Goal: Feedback & Contribution: Submit feedback/report problem

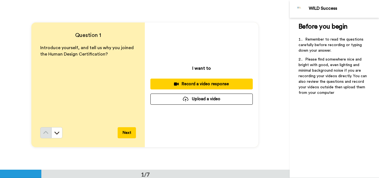
click at [230, 82] on div "Record a video response" at bounding box center [202, 84] width 94 height 6
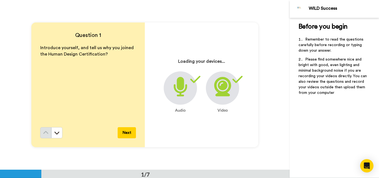
click at [127, 128] on button "Next" at bounding box center [127, 132] width 18 height 11
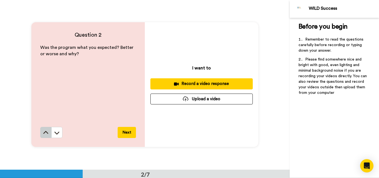
click at [44, 130] on icon at bounding box center [46, 133] width 6 height 6
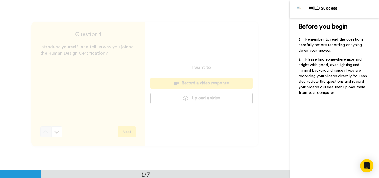
scroll to position [0, 0]
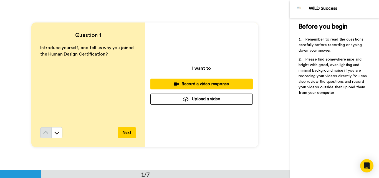
click at [204, 81] on div "Record a video response" at bounding box center [202, 84] width 94 height 6
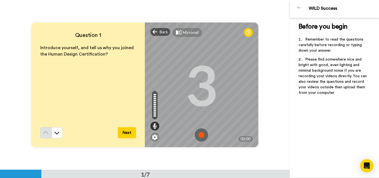
click at [204, 135] on img at bounding box center [201, 134] width 13 height 13
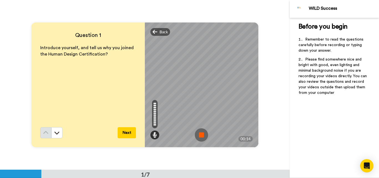
click at [203, 135] on img at bounding box center [201, 134] width 13 height 13
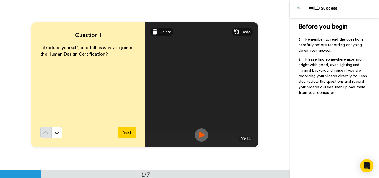
click at [201, 137] on img at bounding box center [201, 134] width 13 height 13
click at [123, 130] on button "Next" at bounding box center [127, 132] width 18 height 11
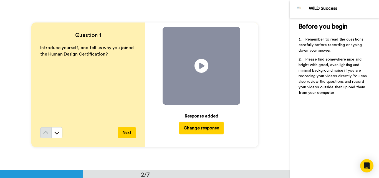
scroll to position [170, 0]
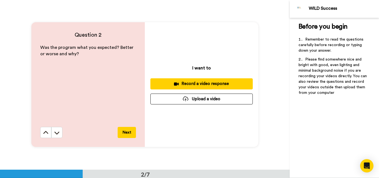
click at [191, 86] on div "Record a video response" at bounding box center [202, 84] width 94 height 6
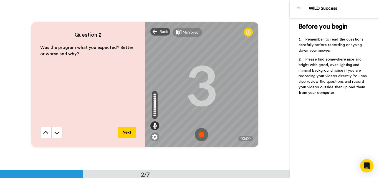
click at [201, 135] on img at bounding box center [201, 134] width 13 height 13
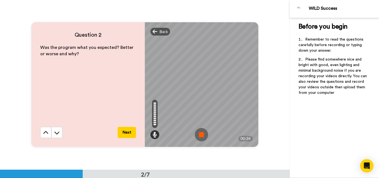
click at [201, 135] on img at bounding box center [201, 134] width 13 height 13
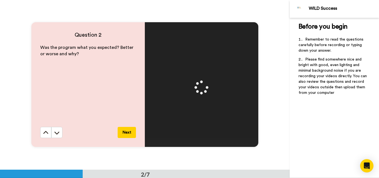
click at [123, 134] on button "Next" at bounding box center [127, 132] width 18 height 11
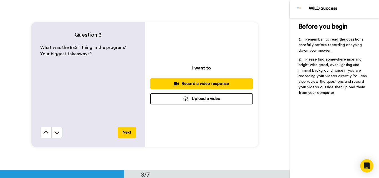
click at [200, 84] on div "Record a video response" at bounding box center [202, 84] width 94 height 6
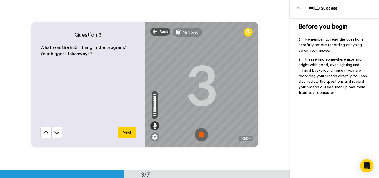
click at [205, 137] on img at bounding box center [201, 134] width 13 height 13
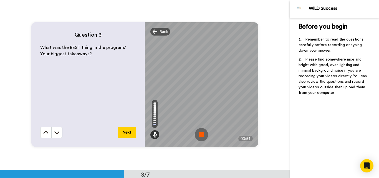
click at [205, 137] on img at bounding box center [201, 134] width 13 height 13
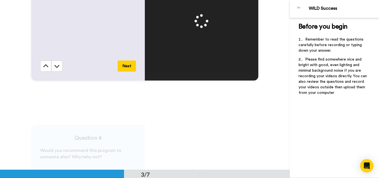
scroll to position [342, 0]
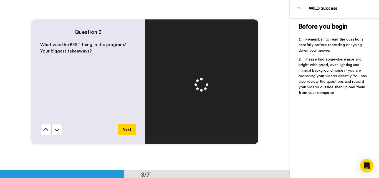
click at [127, 127] on button "Next" at bounding box center [127, 129] width 18 height 11
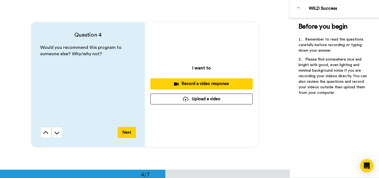
click at [206, 82] on div "Record a video response" at bounding box center [202, 84] width 94 height 6
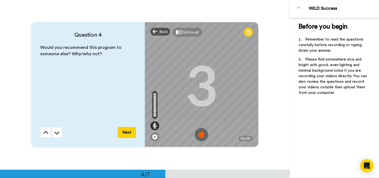
click at [199, 133] on img at bounding box center [201, 134] width 13 height 13
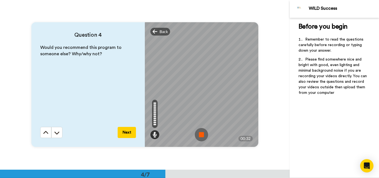
click at [199, 133] on img at bounding box center [201, 134] width 13 height 13
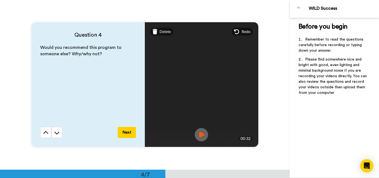
click at [125, 134] on button "Next" at bounding box center [127, 132] width 18 height 11
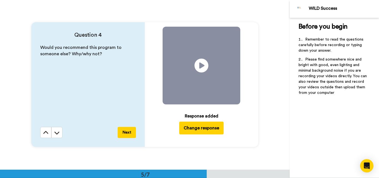
scroll to position [678, 0]
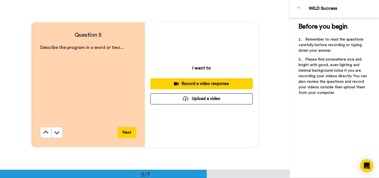
click at [199, 81] on div "Record a video response" at bounding box center [202, 84] width 94 height 6
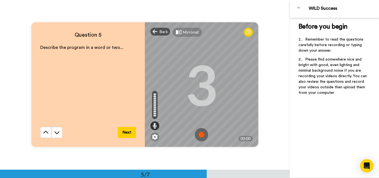
click at [200, 135] on img at bounding box center [201, 134] width 13 height 13
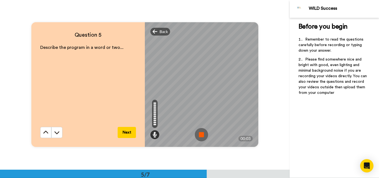
click at [200, 135] on img at bounding box center [201, 134] width 13 height 13
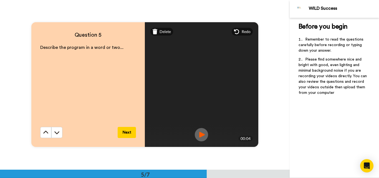
click at [204, 131] on img at bounding box center [201, 134] width 13 height 13
click at [129, 134] on button "Next" at bounding box center [127, 132] width 18 height 11
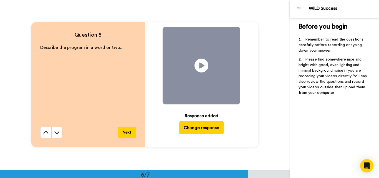
scroll to position [848, 0]
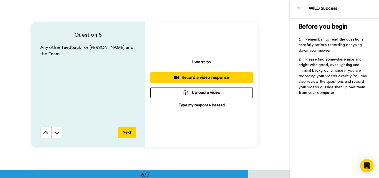
click at [179, 81] on button "Record a video response" at bounding box center [201, 77] width 102 height 11
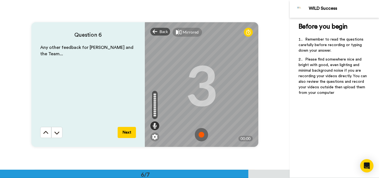
click at [200, 132] on img at bounding box center [201, 134] width 13 height 13
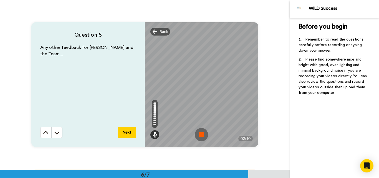
click at [197, 137] on img at bounding box center [201, 134] width 13 height 13
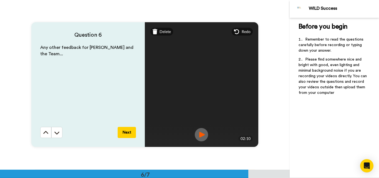
click at [197, 137] on img at bounding box center [201, 134] width 13 height 13
click at [127, 136] on button "Next" at bounding box center [127, 132] width 18 height 11
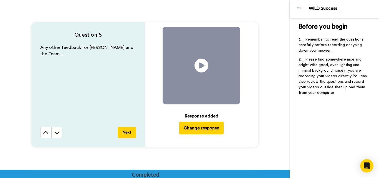
scroll to position [988, 0]
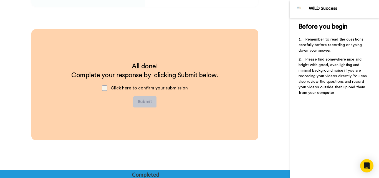
click at [105, 85] on span at bounding box center [105, 88] width 6 height 6
click at [138, 99] on button "Submit" at bounding box center [144, 101] width 23 height 11
